Goal: Task Accomplishment & Management: Complete application form

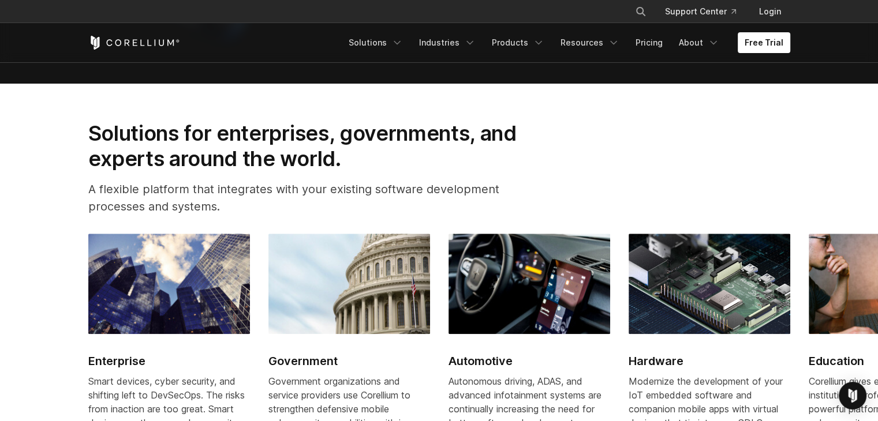
scroll to position [1327, 0]
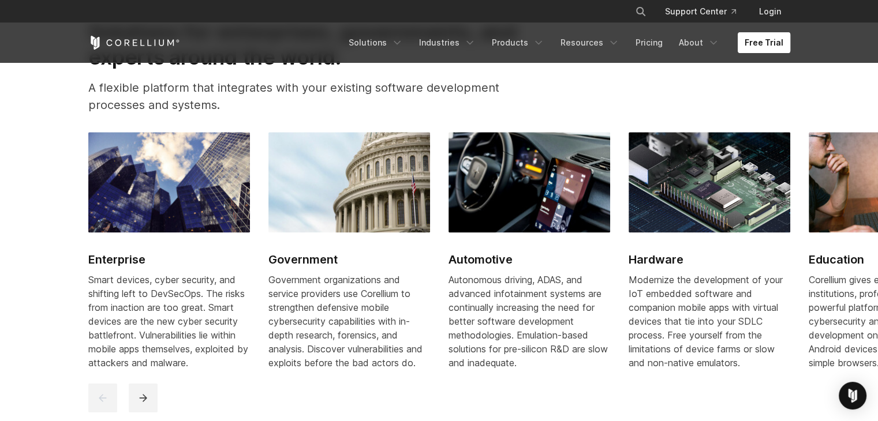
click at [765, 48] on link "Free Trial" at bounding box center [763, 42] width 53 height 21
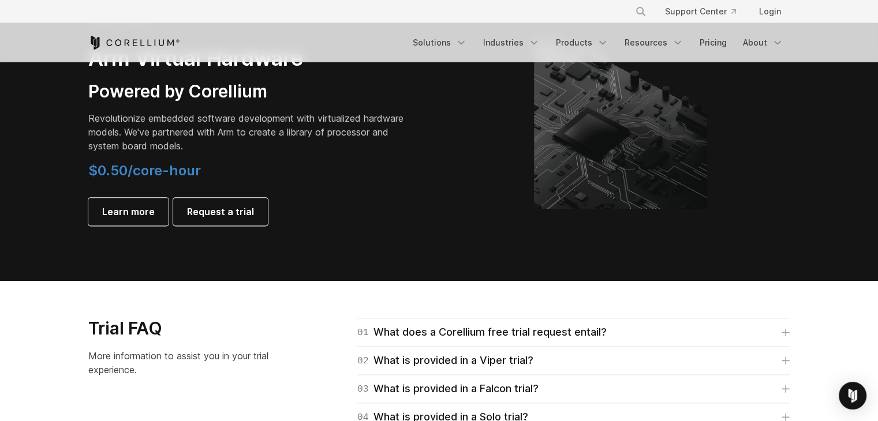
scroll to position [1327, 0]
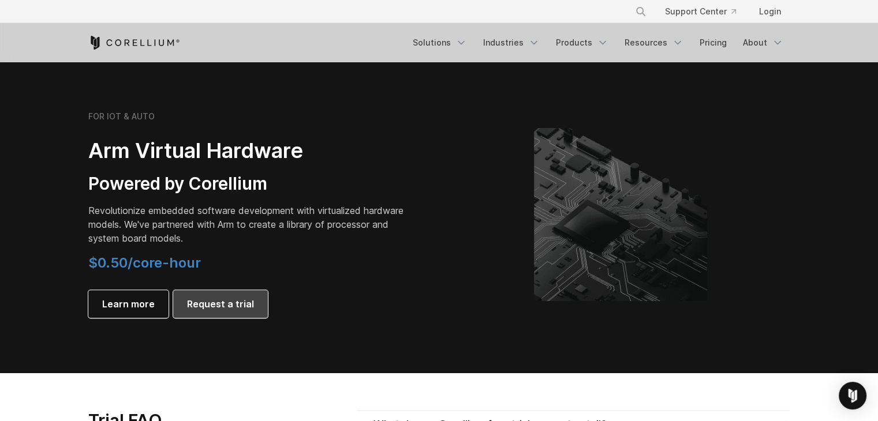
click at [231, 317] on link "Request a trial" at bounding box center [220, 304] width 95 height 28
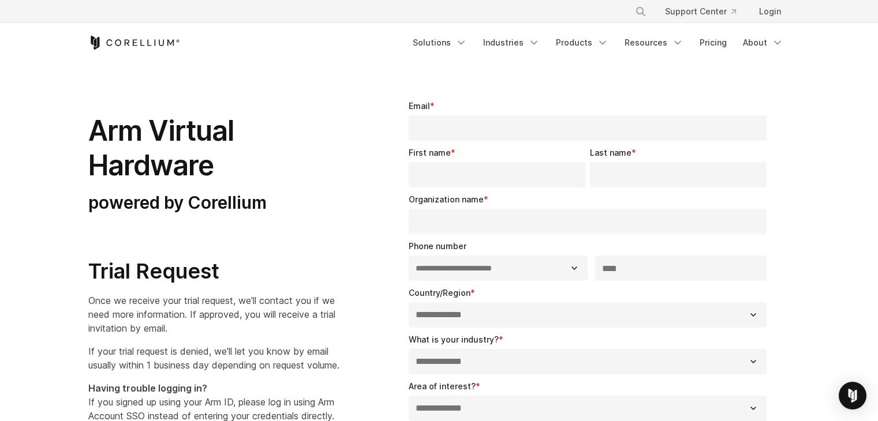
select select "**"
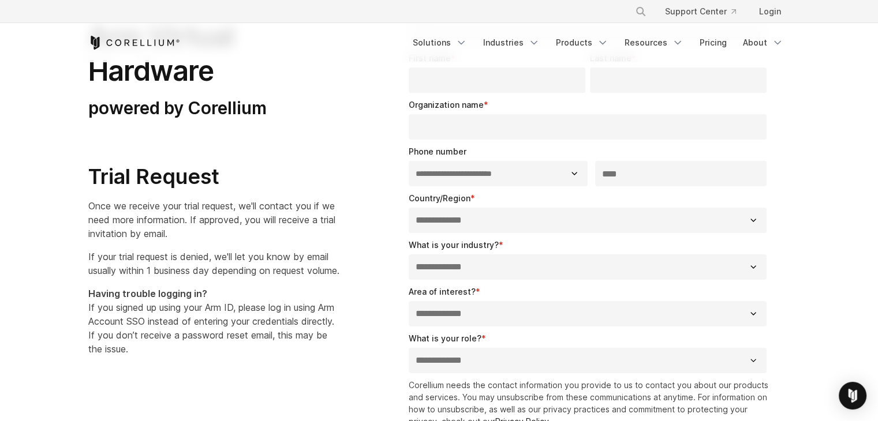
scroll to position [115, 0]
